Goal: Task Accomplishment & Management: Use online tool/utility

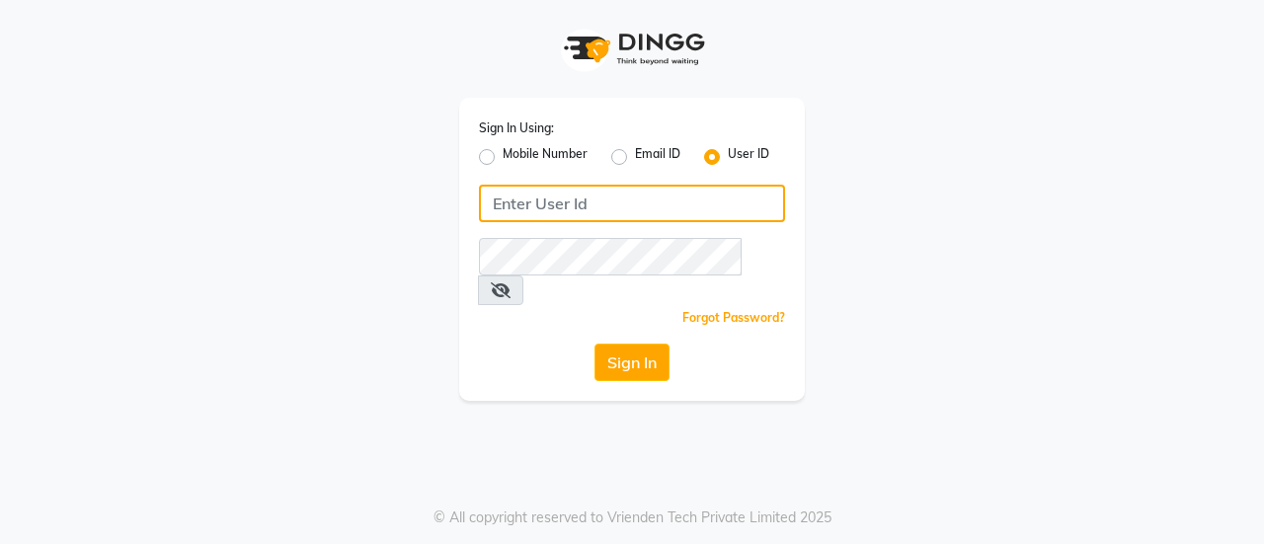
type input "9823662697"
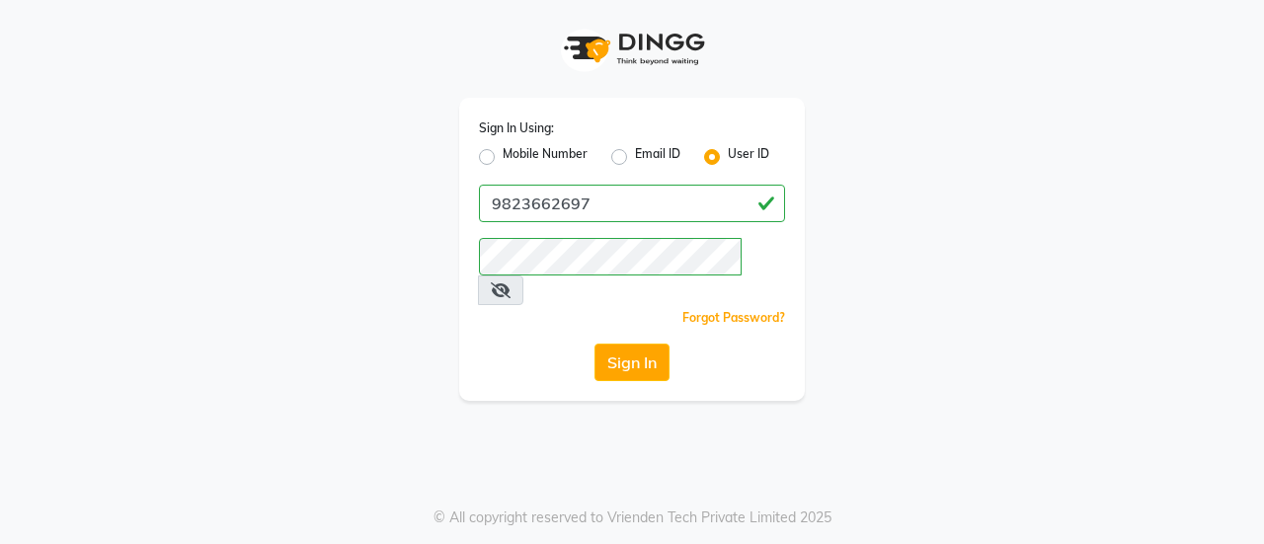
click at [502, 155] on label "Mobile Number" at bounding box center [544, 157] width 85 height 24
click at [502, 155] on input "Mobile Number" at bounding box center [508, 151] width 13 height 13
radio input "true"
radio input "false"
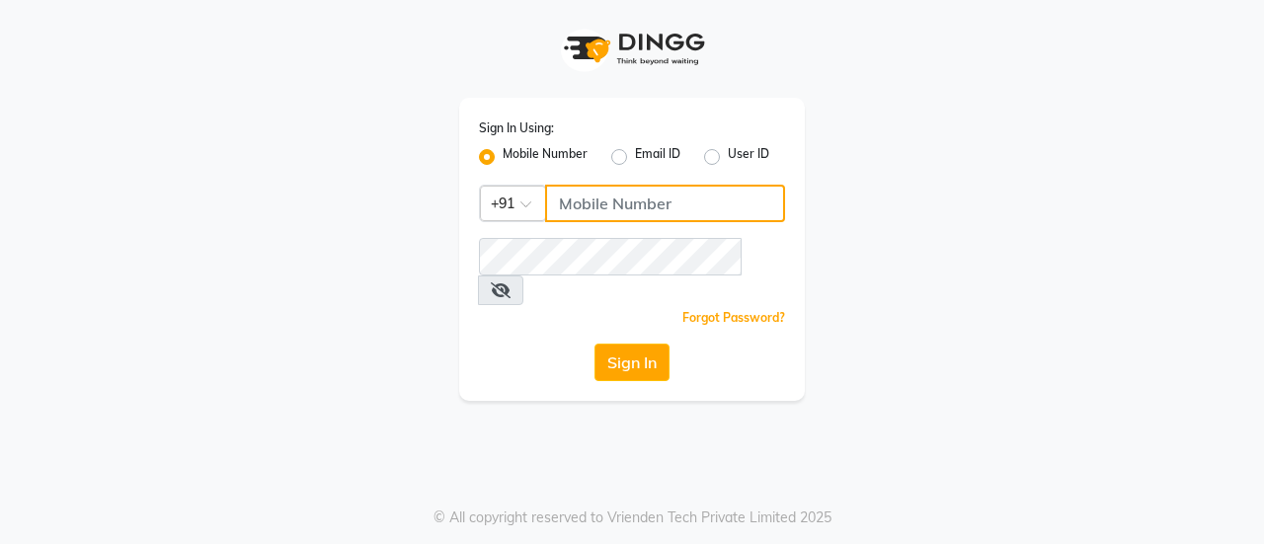
click at [636, 208] on input "Username" at bounding box center [665, 204] width 240 height 38
type input "9823662697"
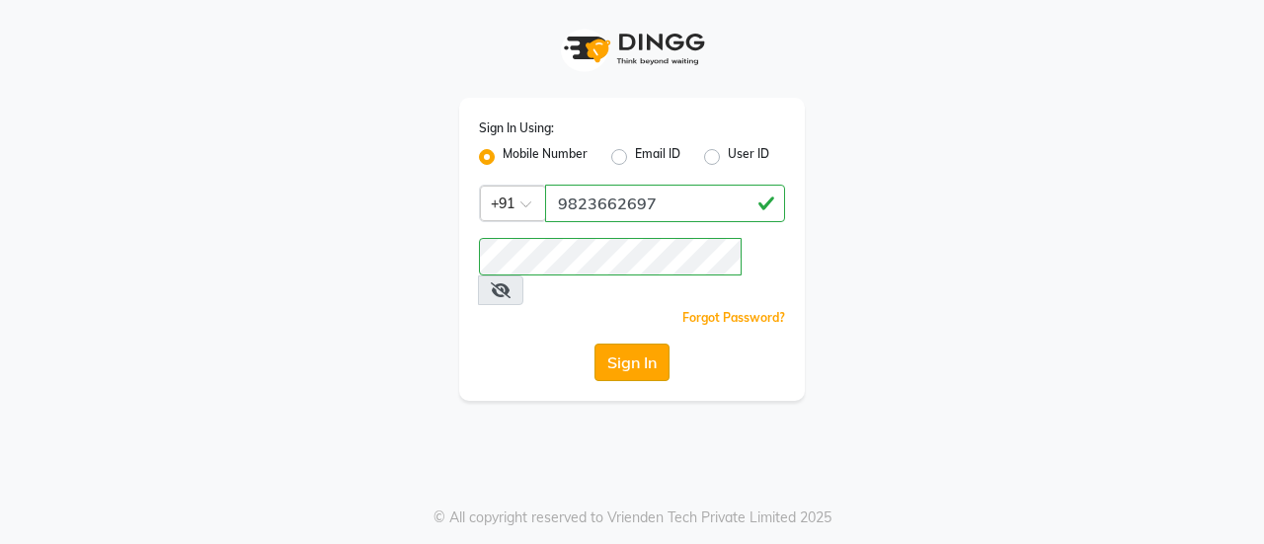
click at [613, 344] on button "Sign In" at bounding box center [631, 363] width 75 height 38
